Goal: Task Accomplishment & Management: Use online tool/utility

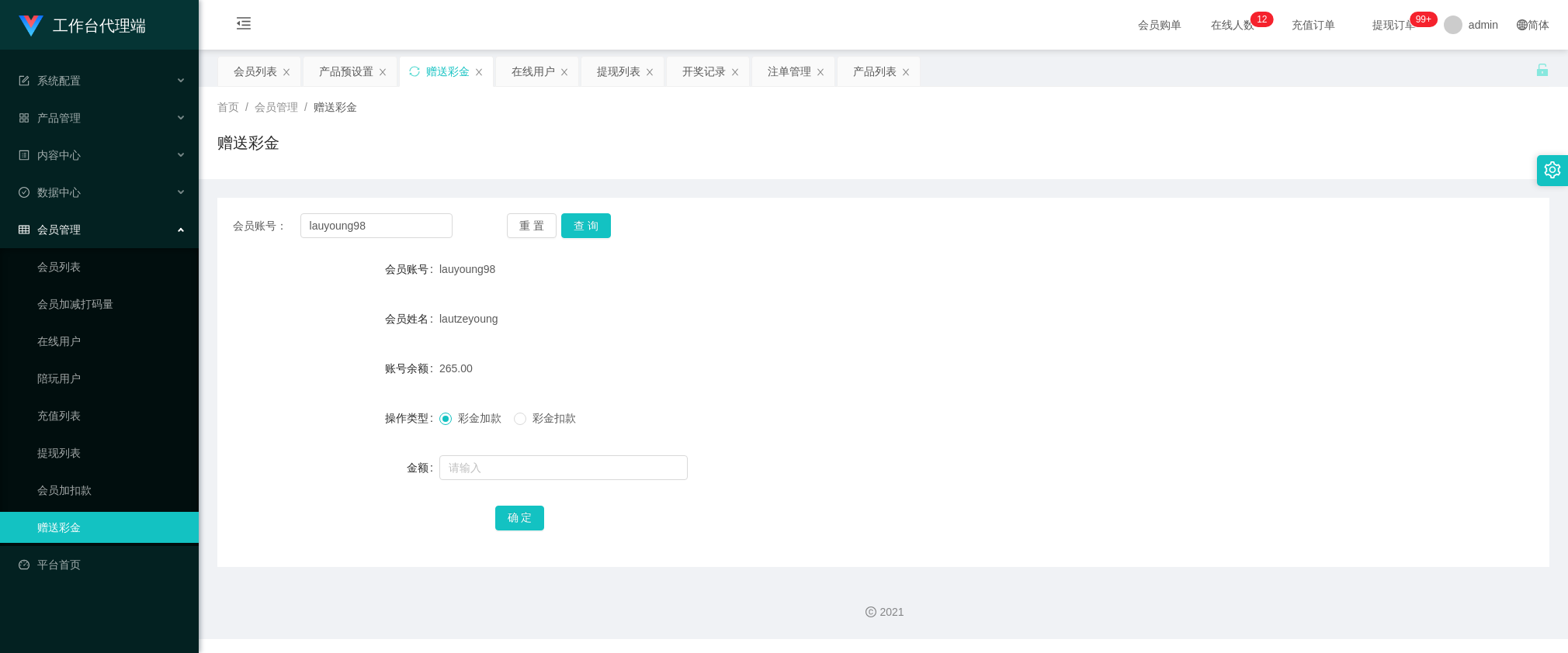
click at [410, 238] on div "会员账号： lauyoung98 重 置 查 询 会员账号 lauyoung98 会员姓名 lautzeyoung 账号余额 265.00 操作类型 彩金加款…" at bounding box center [883, 382] width 1332 height 369
click at [413, 227] on input "lauyoung98" at bounding box center [376, 226] width 152 height 25
paste input "90366160"
type input "90366160"
click at [582, 227] on button "查 询" at bounding box center [586, 226] width 49 height 25
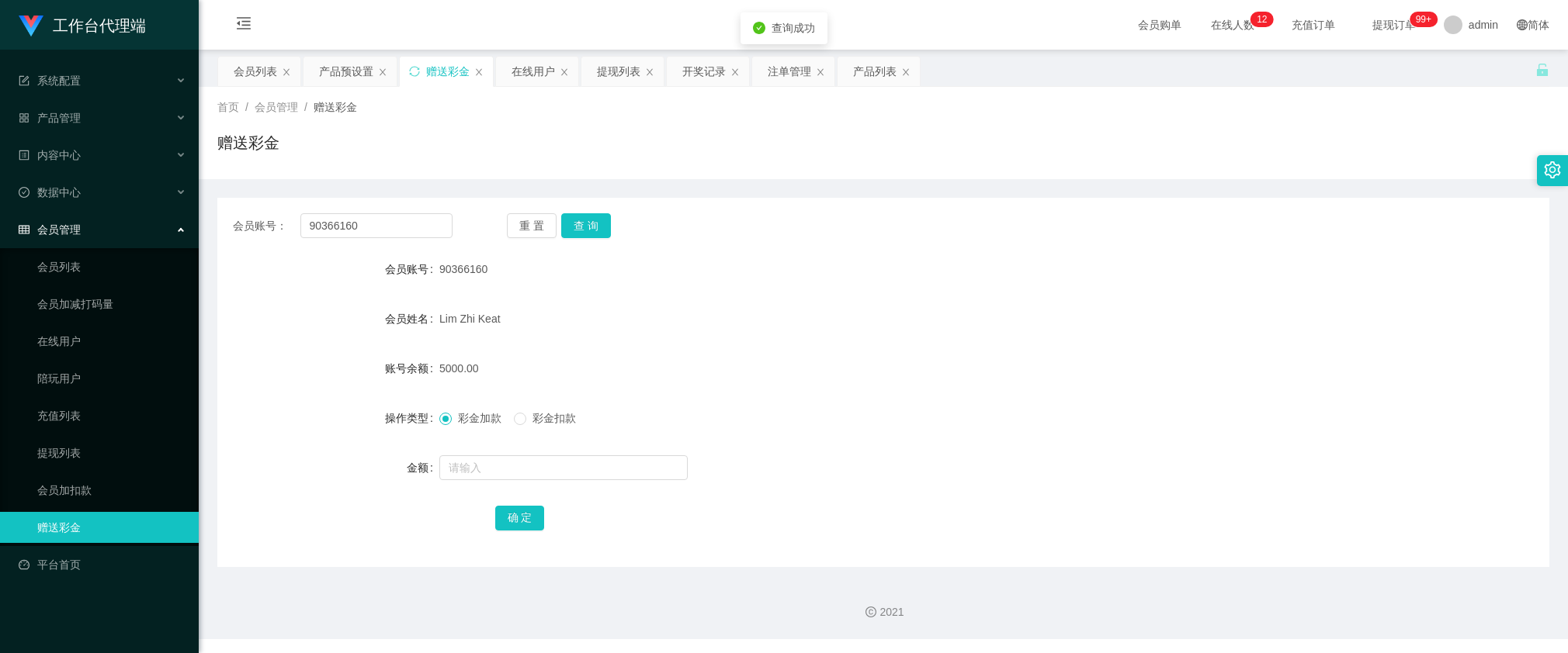
click at [547, 416] on span "彩金扣款" at bounding box center [554, 419] width 56 height 13
click at [549, 478] on input "text" at bounding box center [563, 467] width 248 height 25
type input "5000"
drag, startPoint x: 522, startPoint y: 518, endPoint x: 552, endPoint y: 490, distance: 41.0
click at [522, 518] on button "确 定" at bounding box center [520, 518] width 49 height 25
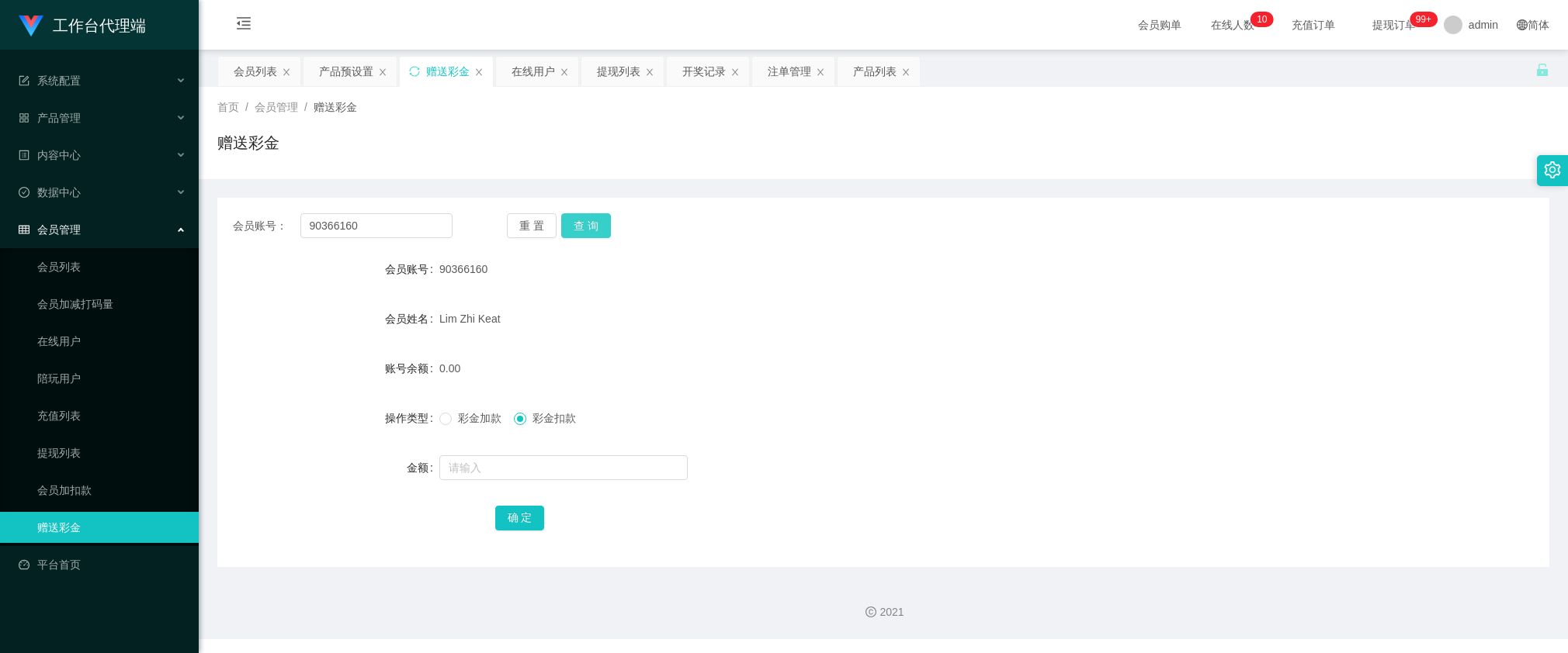
click at [576, 227] on button "查 询" at bounding box center [586, 226] width 49 height 25
click at [608, 66] on div "提现列表" at bounding box center [618, 71] width 44 height 29
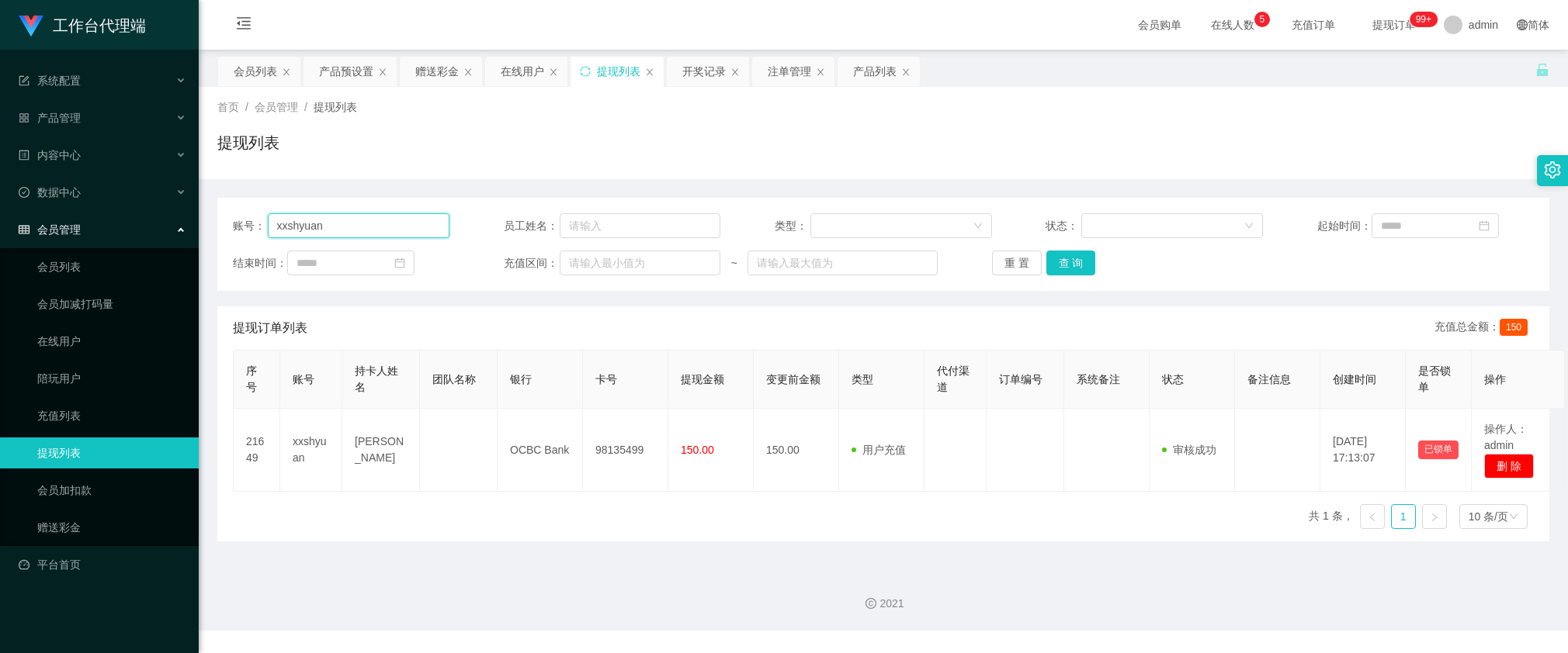
click at [402, 231] on input "xxshyuan" at bounding box center [358, 226] width 182 height 25
paste input "90366160"
type input "90366160"
click at [1058, 265] on button "查 询" at bounding box center [1070, 262] width 49 height 25
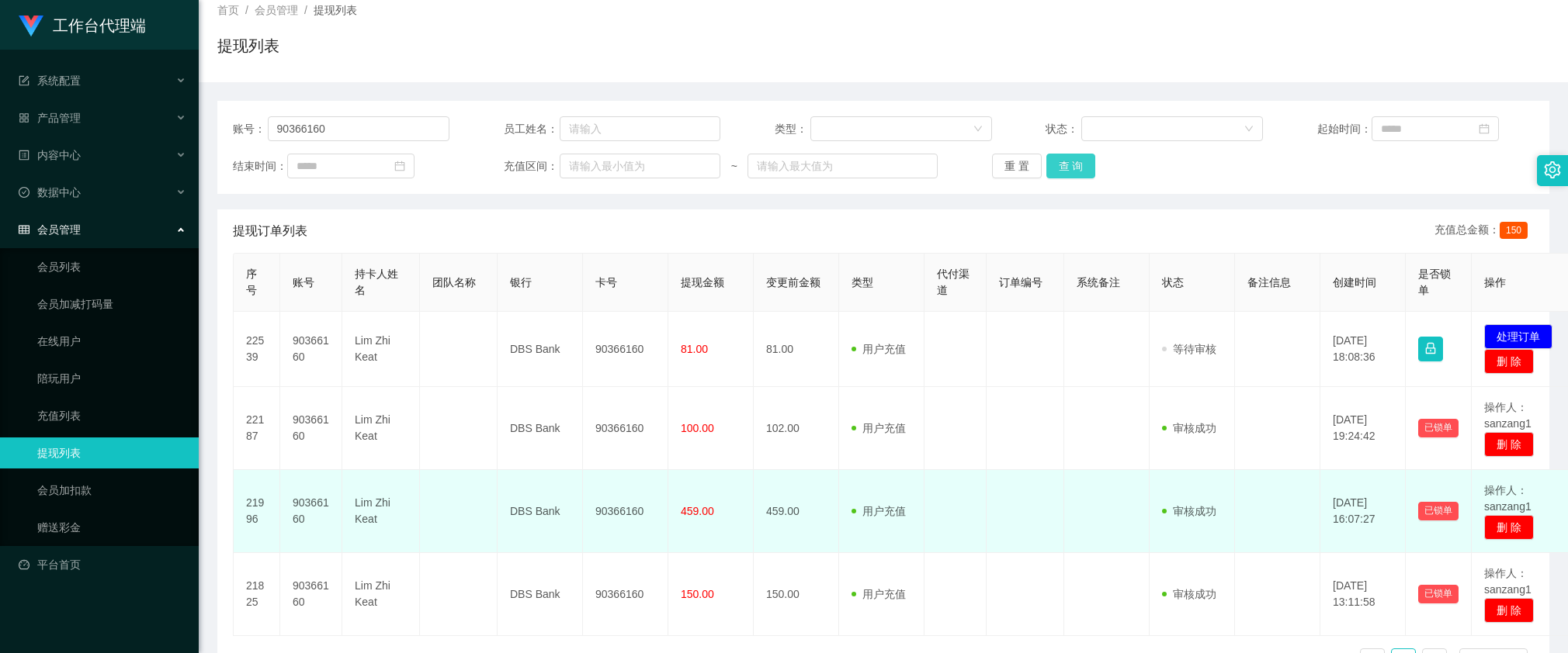
scroll to position [194, 0]
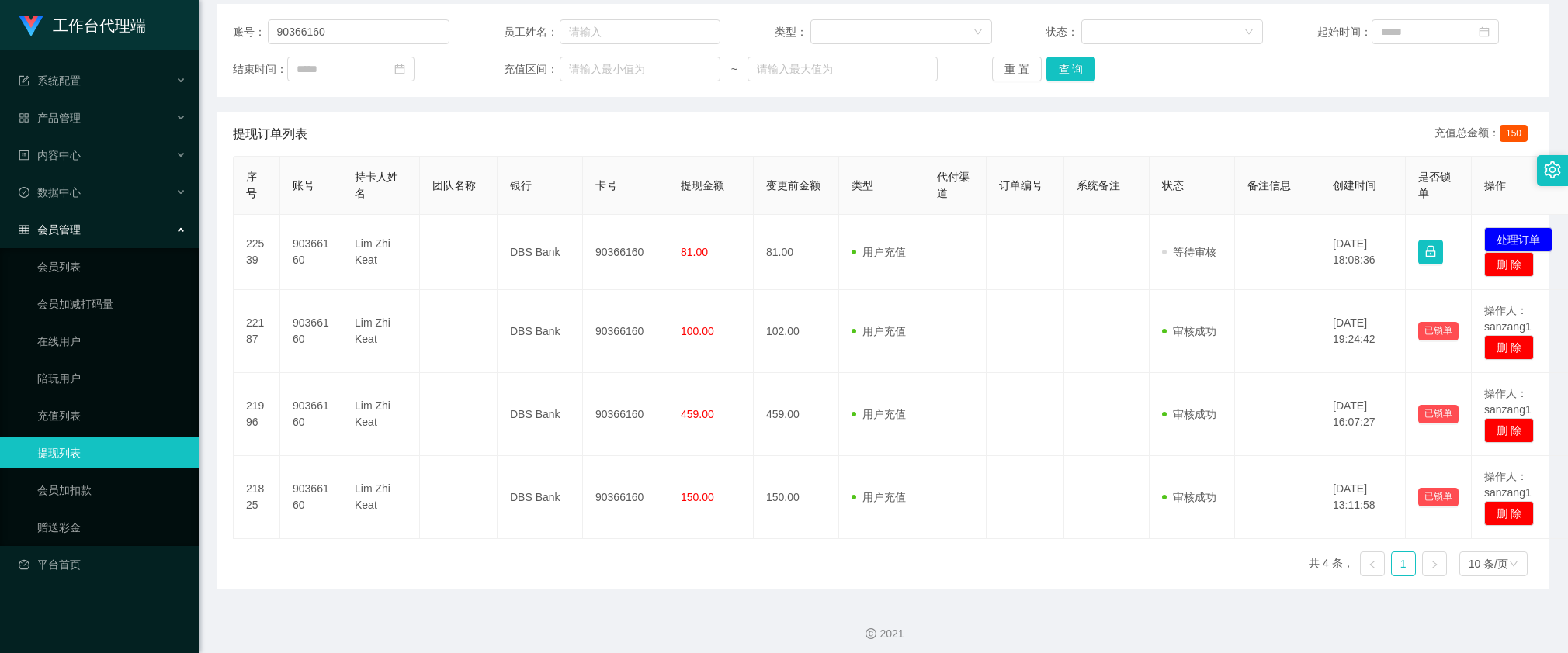
click at [730, 544] on div "序号 账号 持卡人姓名 团队名称 银行 卡号 提现金额 变更前金额 类型 代付渠道 订单编号 系统备注 状态 备注信息 创建时间 是否锁单 操作 22539 …" at bounding box center [883, 372] width 1301 height 433
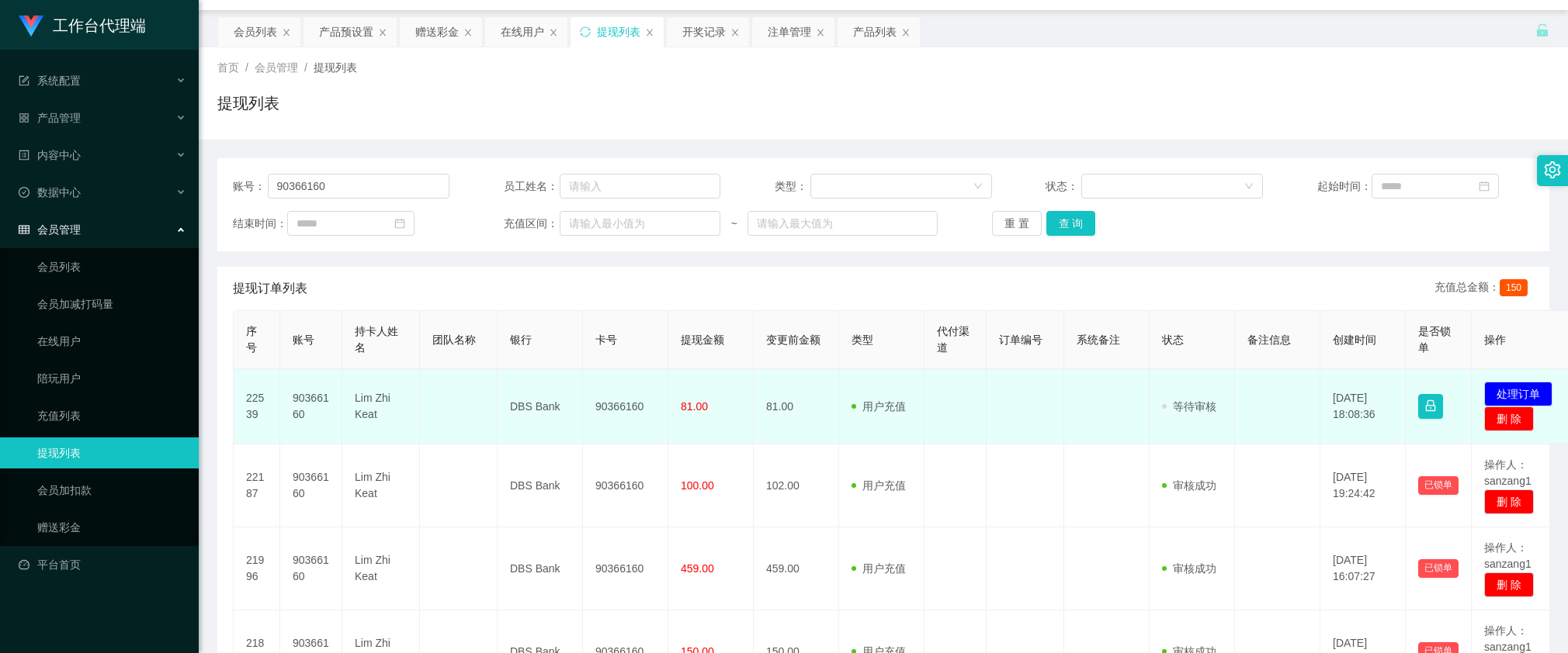
scroll to position [0, 0]
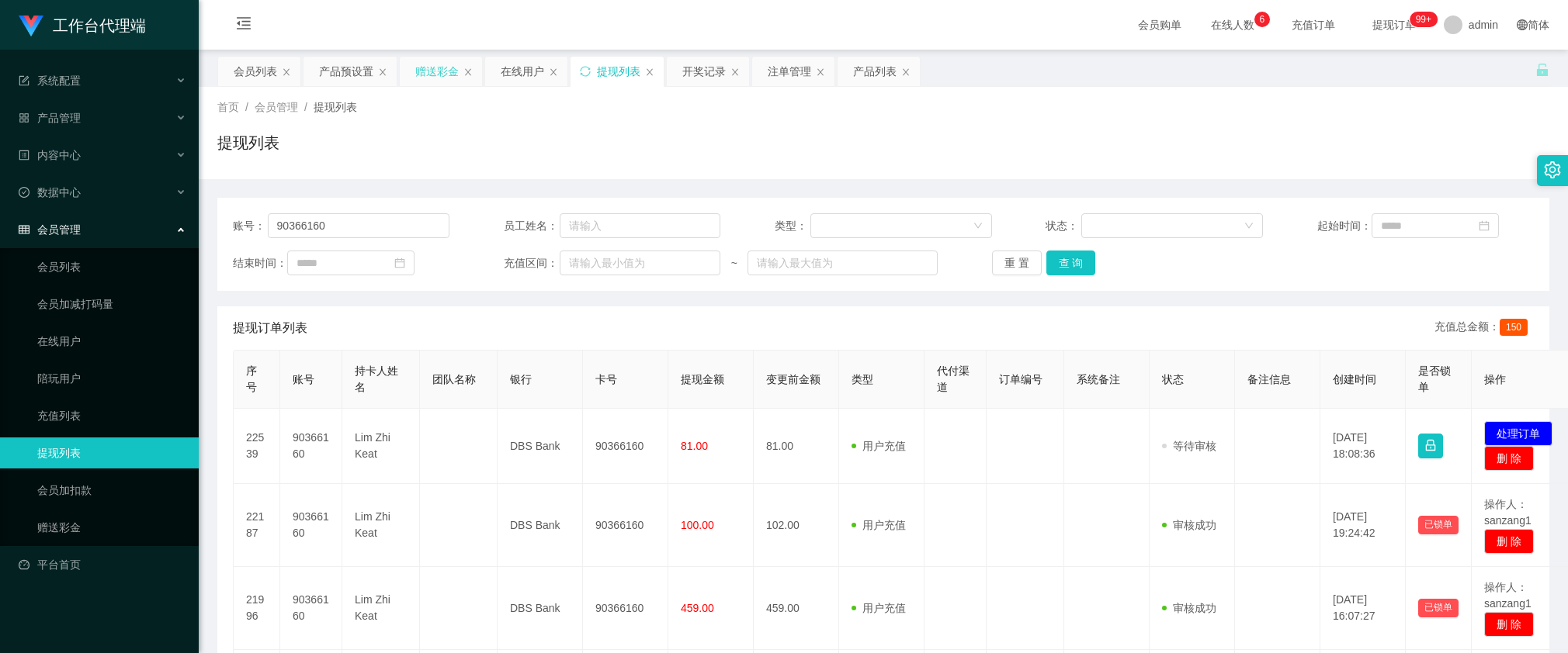
click at [444, 76] on div "赠送彩金" at bounding box center [436, 71] width 44 height 29
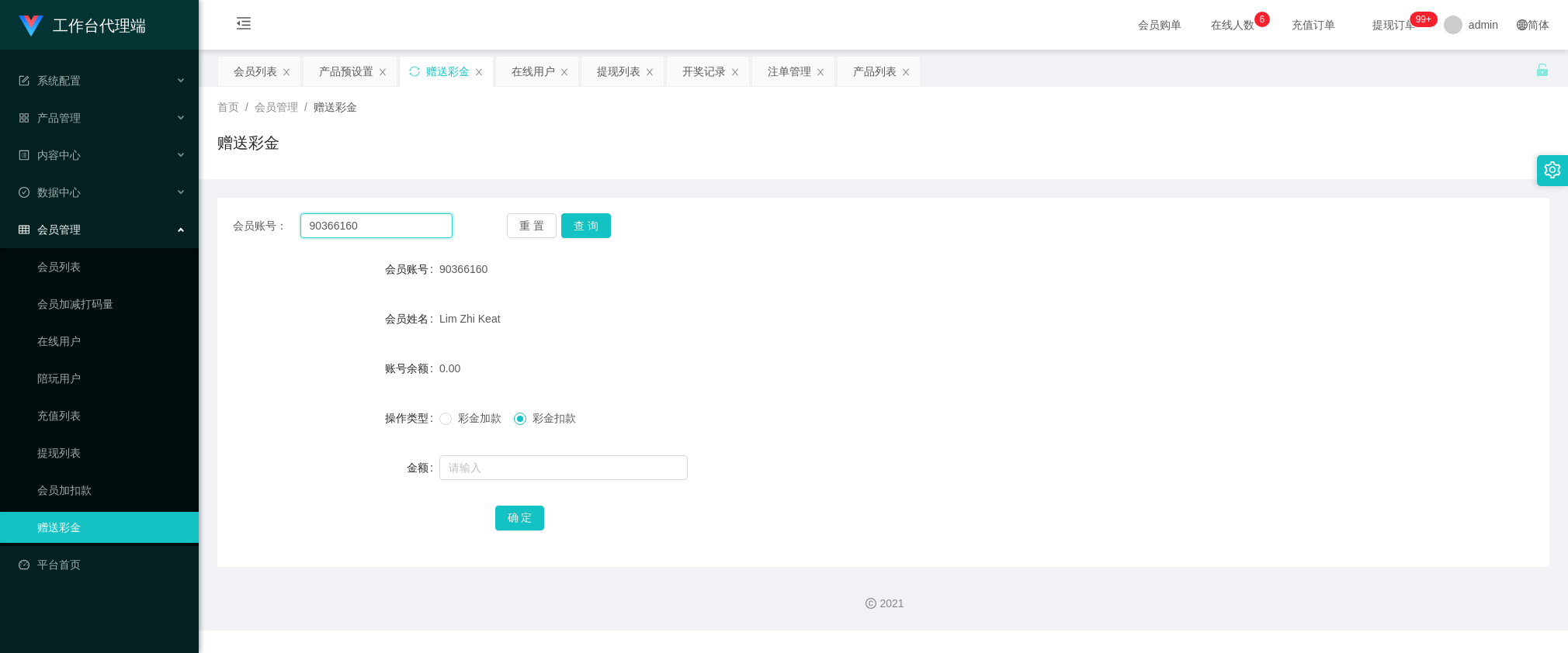
click at [392, 217] on input "90366160" at bounding box center [376, 226] width 152 height 25
click at [580, 222] on button "查 询" at bounding box center [586, 226] width 49 height 25
click at [485, 428] on div "彩金加款 彩金扣款" at bounding box center [828, 418] width 777 height 31
click at [482, 419] on span "彩金加款" at bounding box center [479, 419] width 56 height 13
click at [584, 231] on button "查 询" at bounding box center [586, 226] width 49 height 25
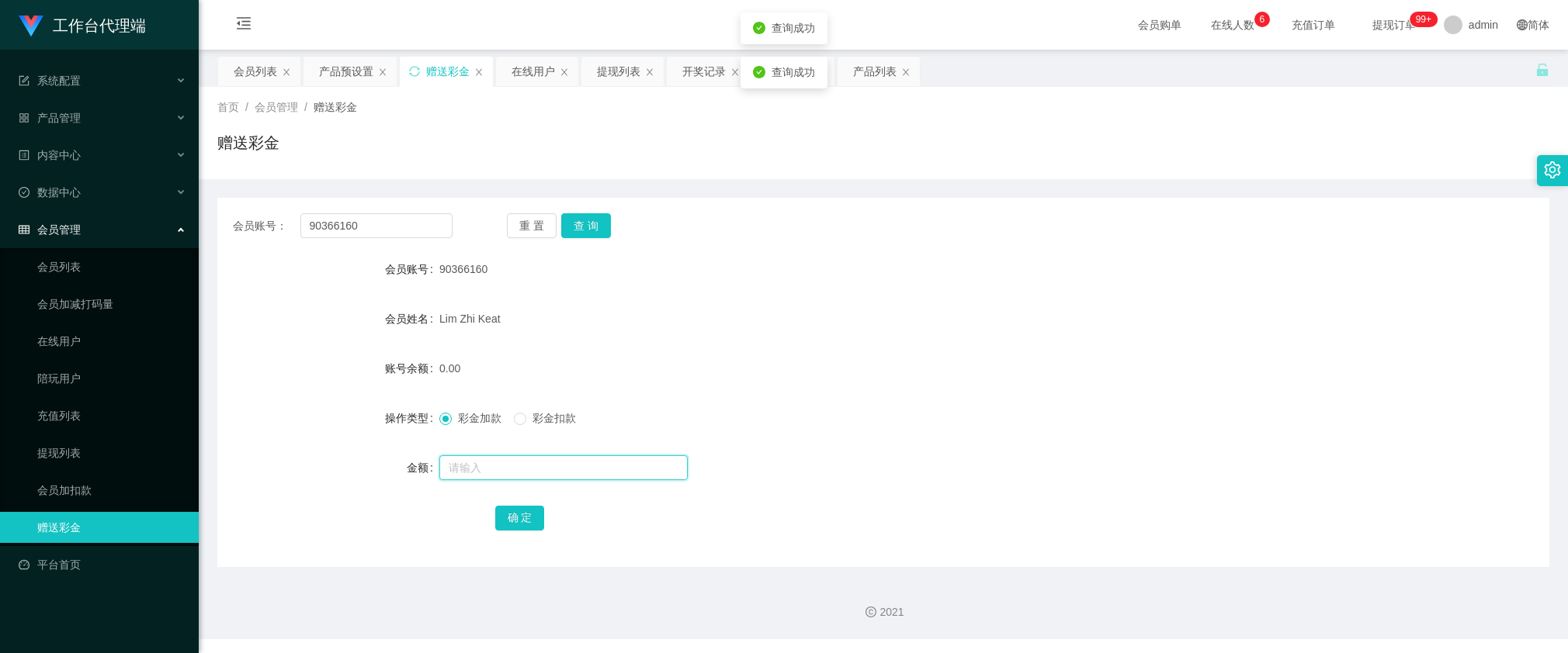
click at [509, 462] on input "text" at bounding box center [563, 467] width 248 height 25
type input "1000"
click at [521, 514] on button "确 定" at bounding box center [520, 518] width 49 height 25
